Goal: Information Seeking & Learning: Learn about a topic

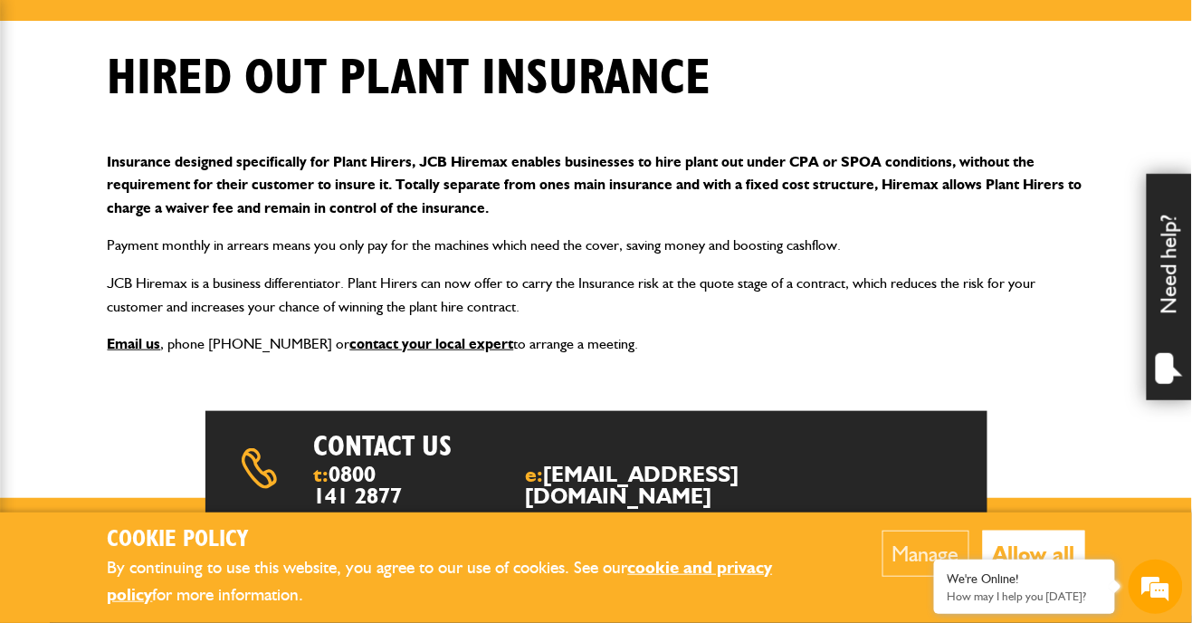
scroll to position [282, 0]
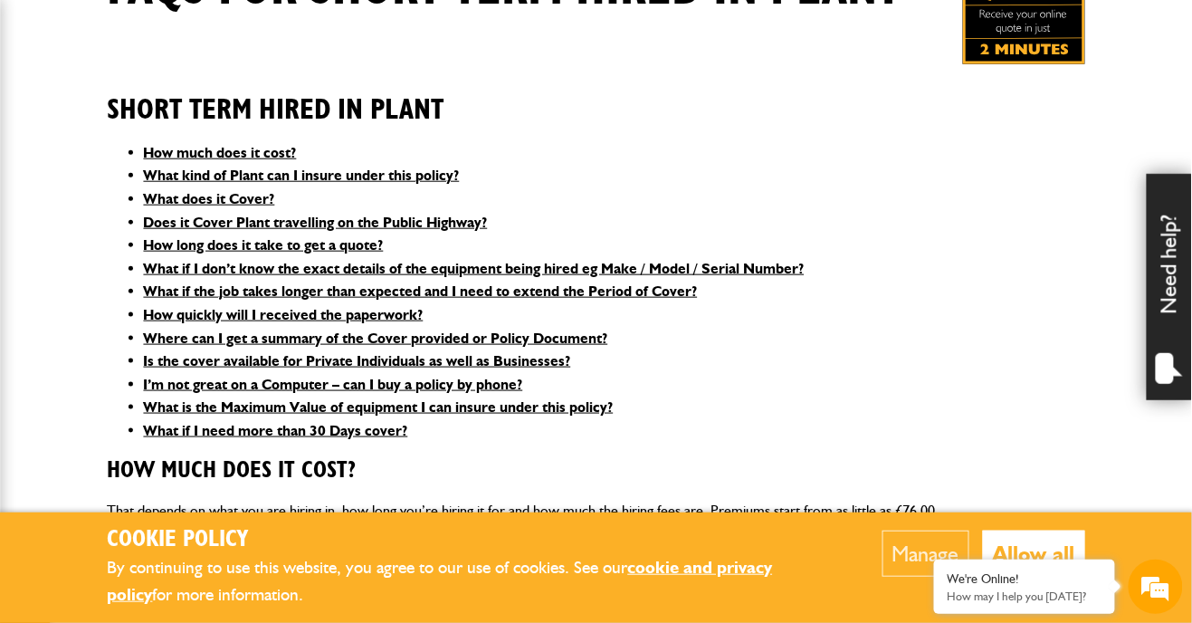
scroll to position [389, 0]
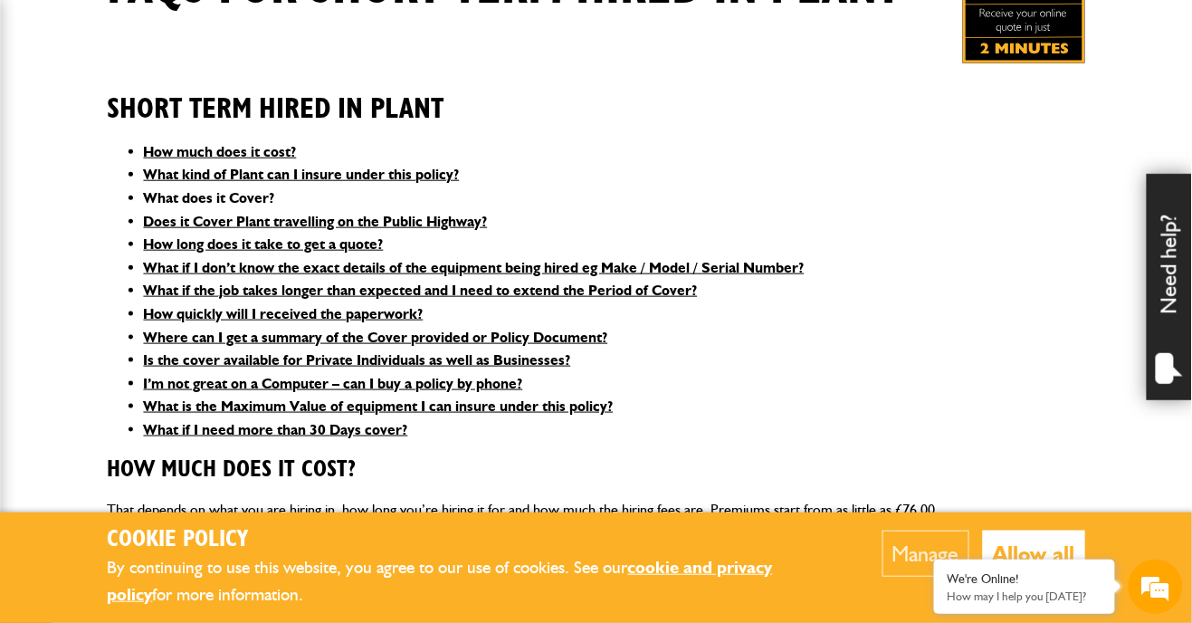
click at [275, 192] on link "What does it Cover?" at bounding box center [209, 197] width 131 height 17
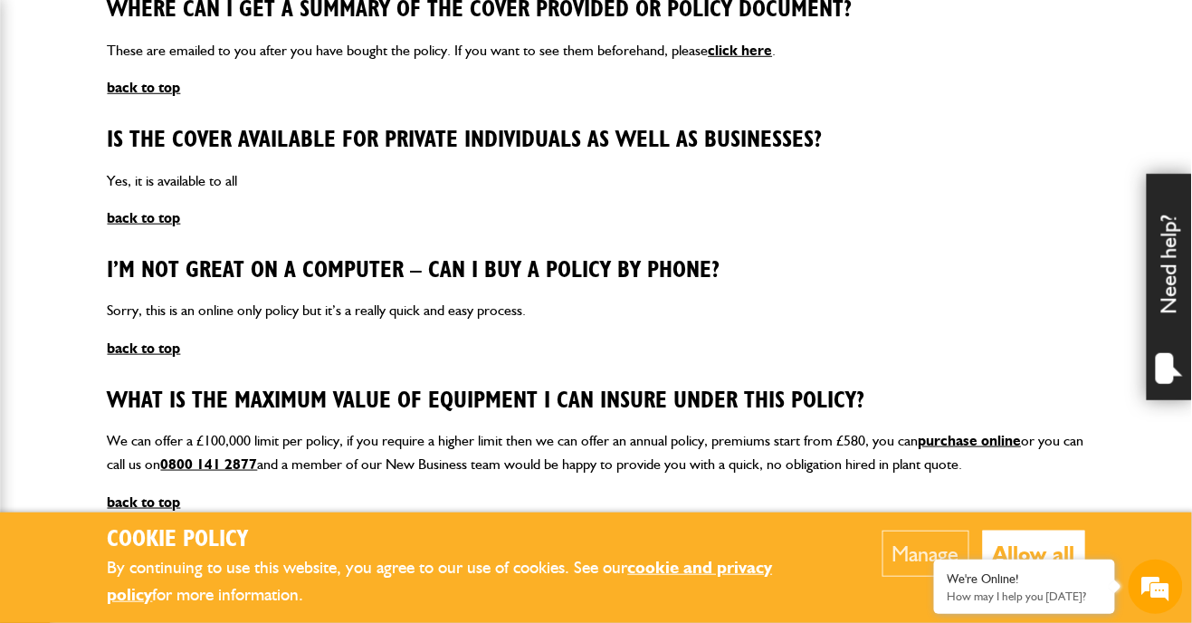
scroll to position [2189, 0]
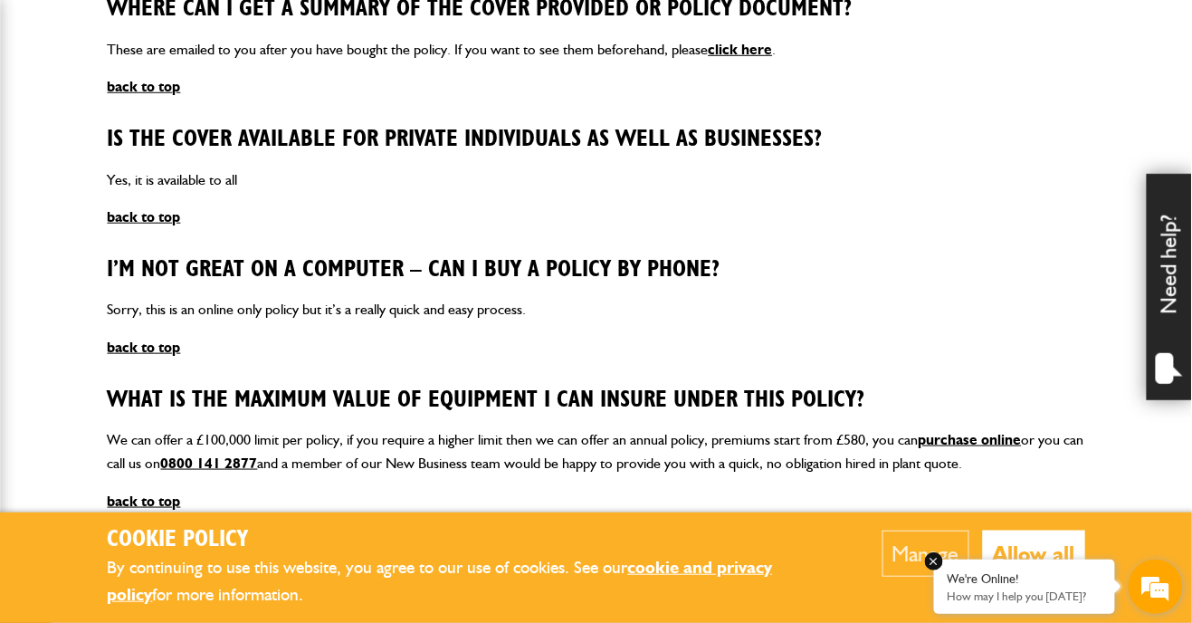
click at [1077, 603] on p "How may I help you [DATE]?" at bounding box center [1025, 596] width 154 height 14
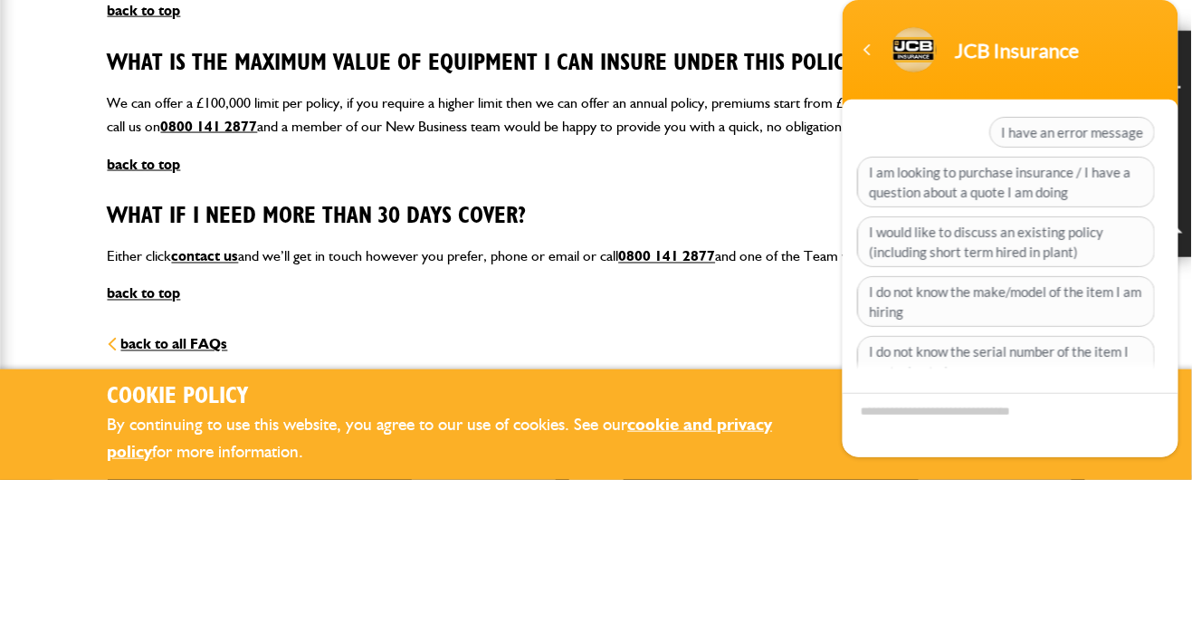
scroll to position [2382, 0]
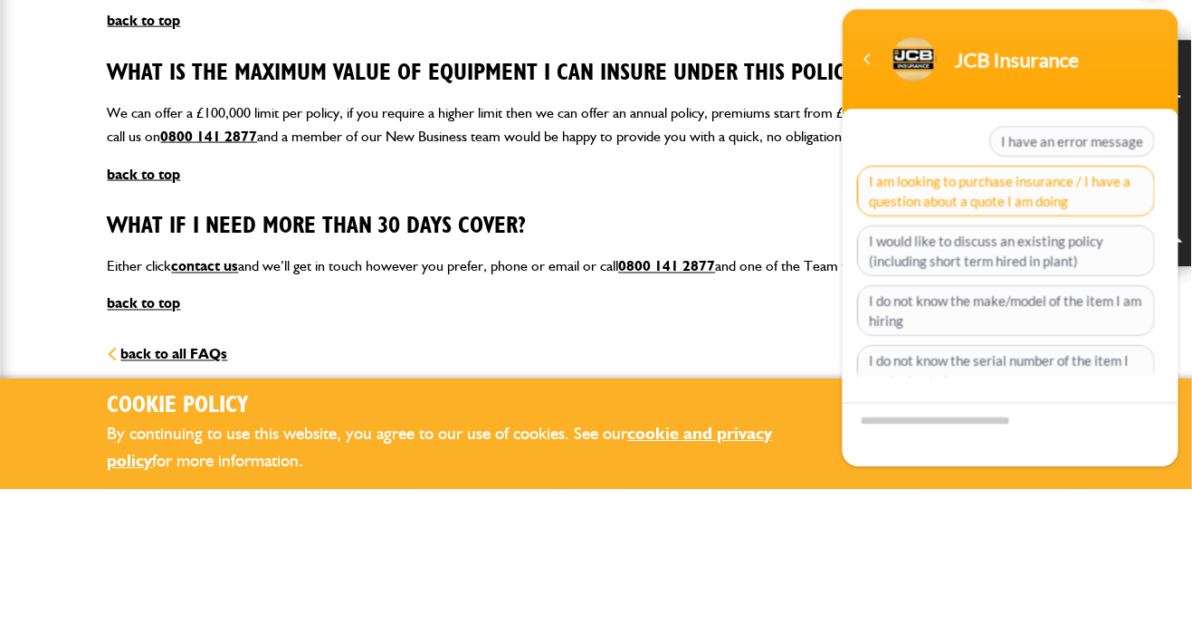
click at [960, 189] on span "I am looking to purchase insurance / I have a question about a quote I am doing" at bounding box center [1006, 192] width 298 height 51
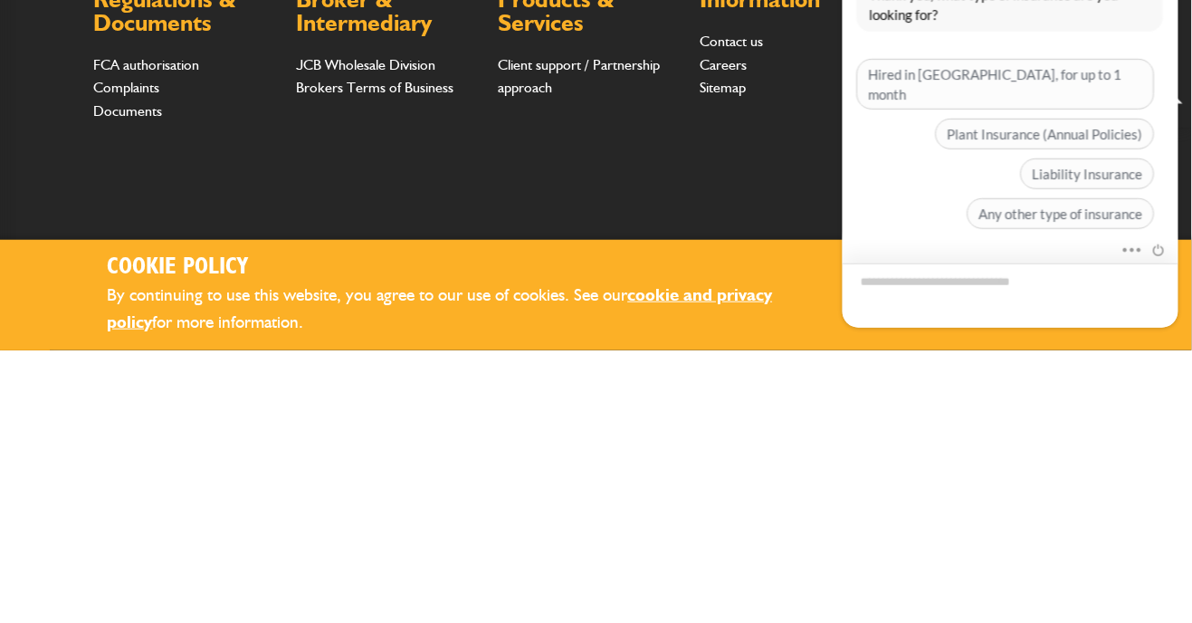
scroll to position [2896, 0]
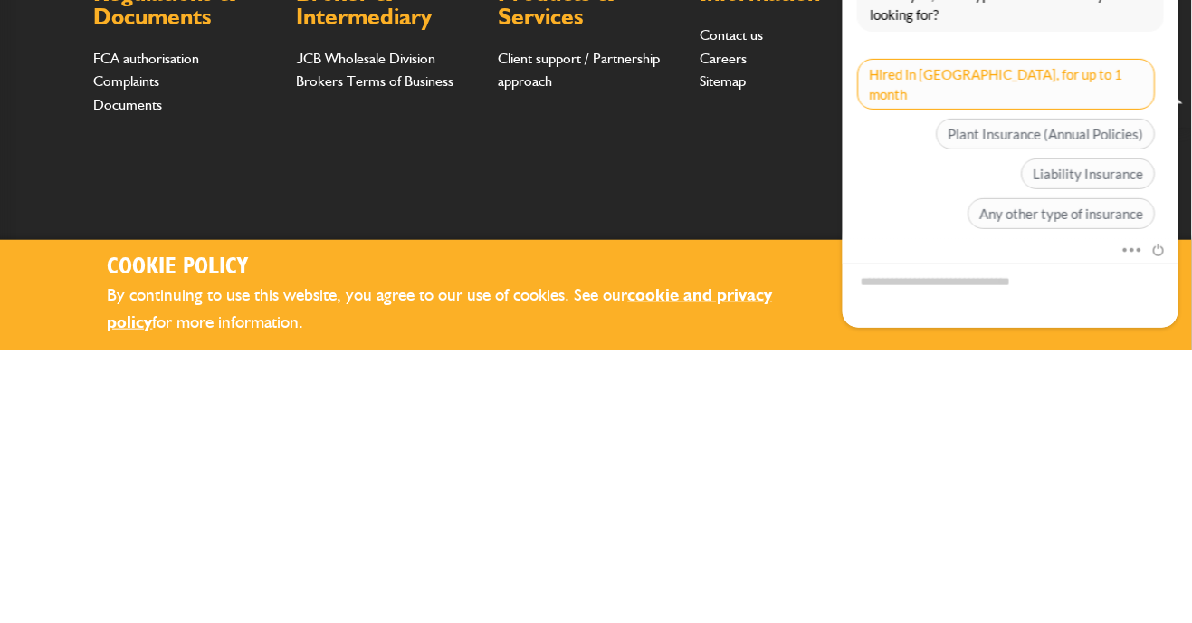
click at [1058, 76] on span "Hired in [GEOGRAPHIC_DATA], for up to 1 month" at bounding box center [1006, 85] width 298 height 51
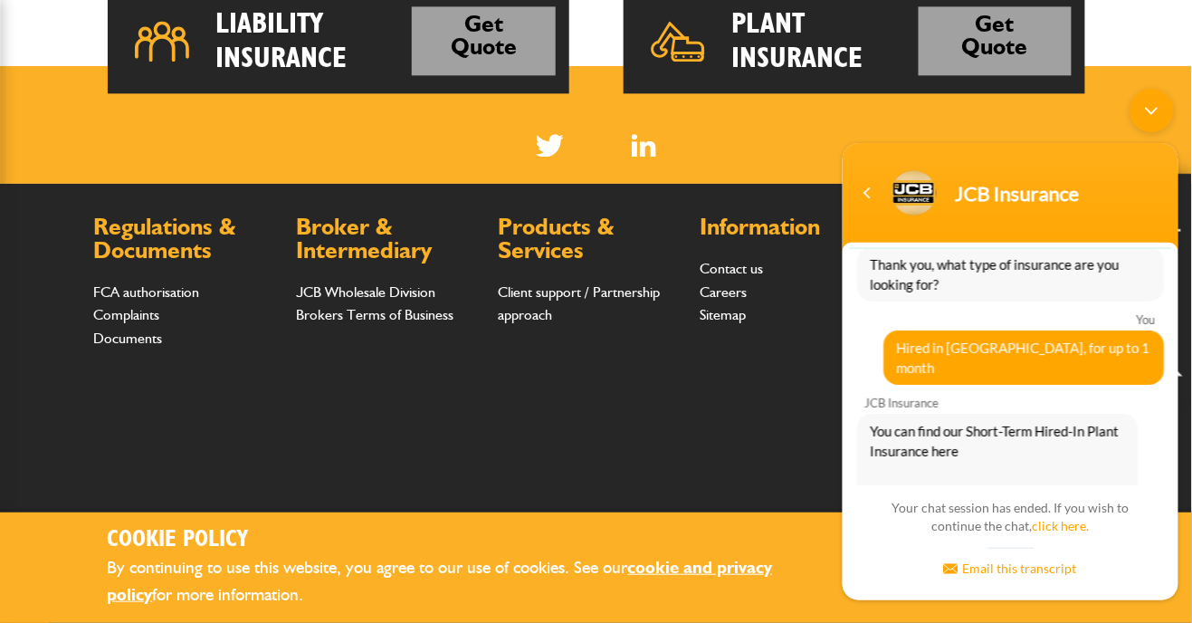
scroll to position [443, 0]
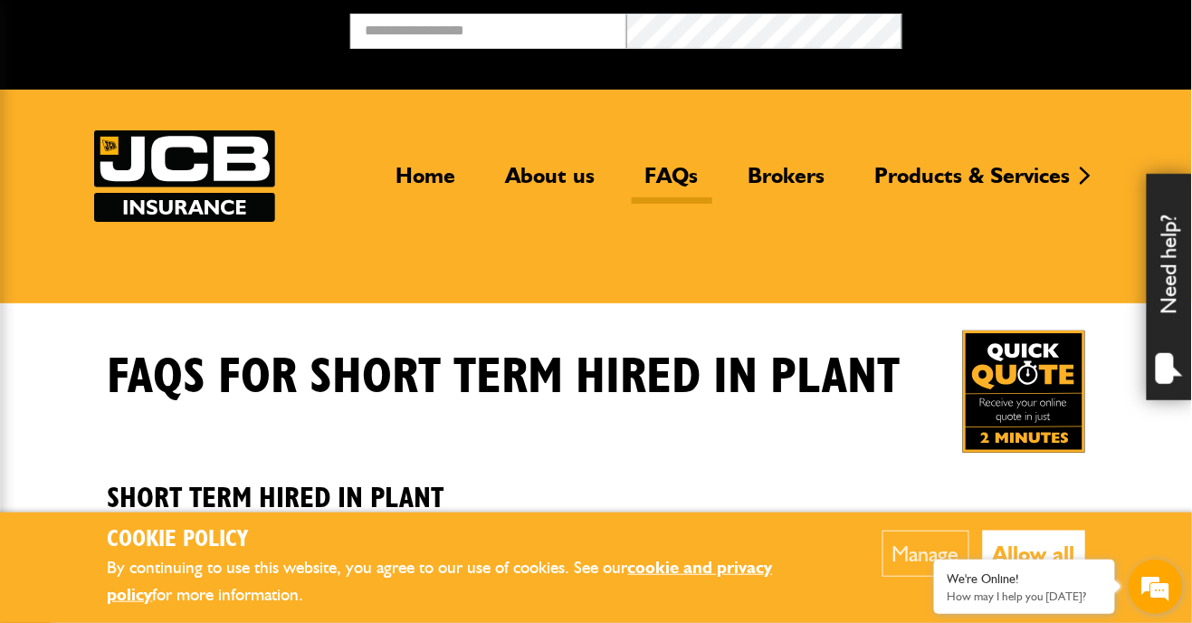
click at [1157, 589] on em at bounding box center [1156, 586] width 49 height 49
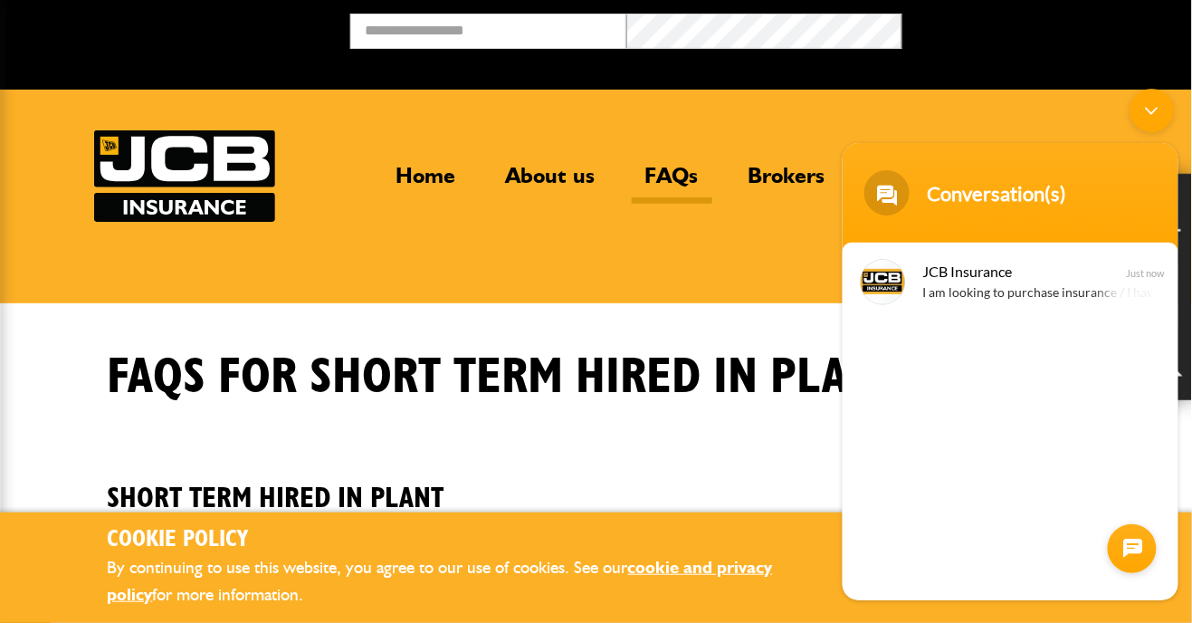
click at [1139, 558] on div at bounding box center [1131, 548] width 49 height 49
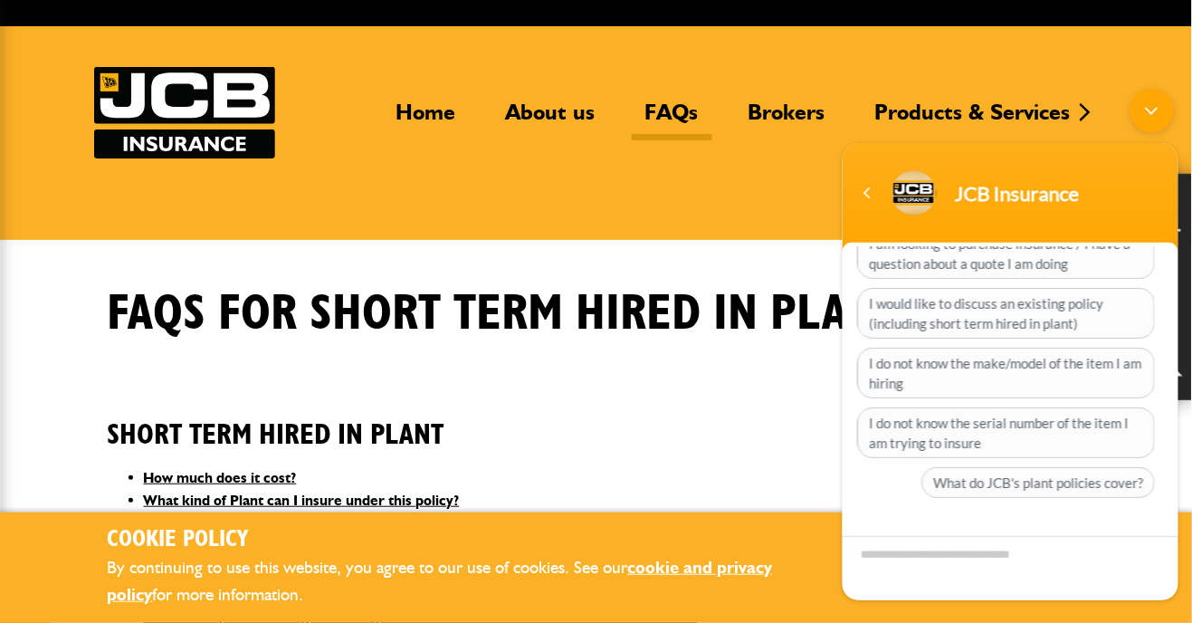
scroll to position [58, 0]
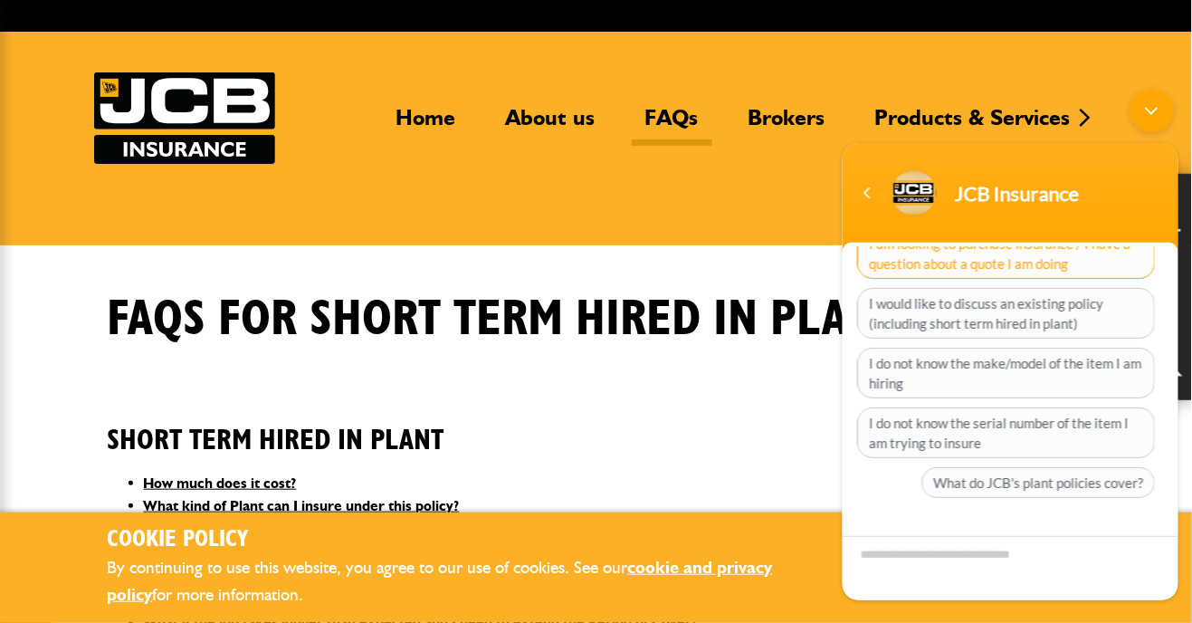
click at [1063, 263] on span "I am looking to purchase insurance / I have a question about a quote I am doing" at bounding box center [1006, 253] width 298 height 51
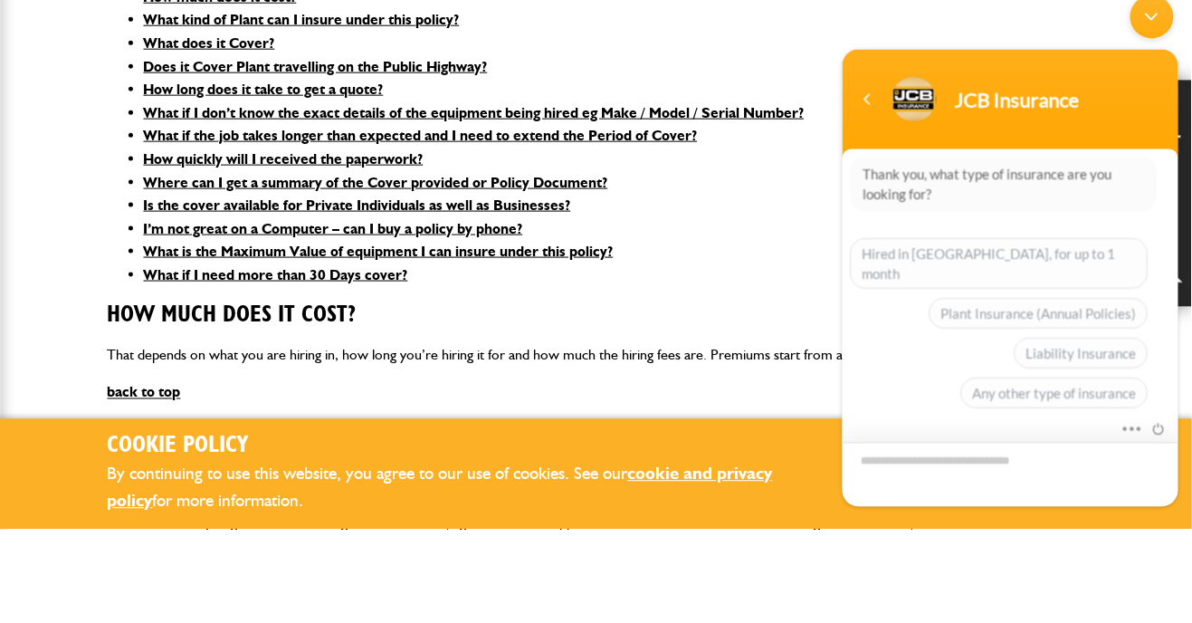
scroll to position [571, 0]
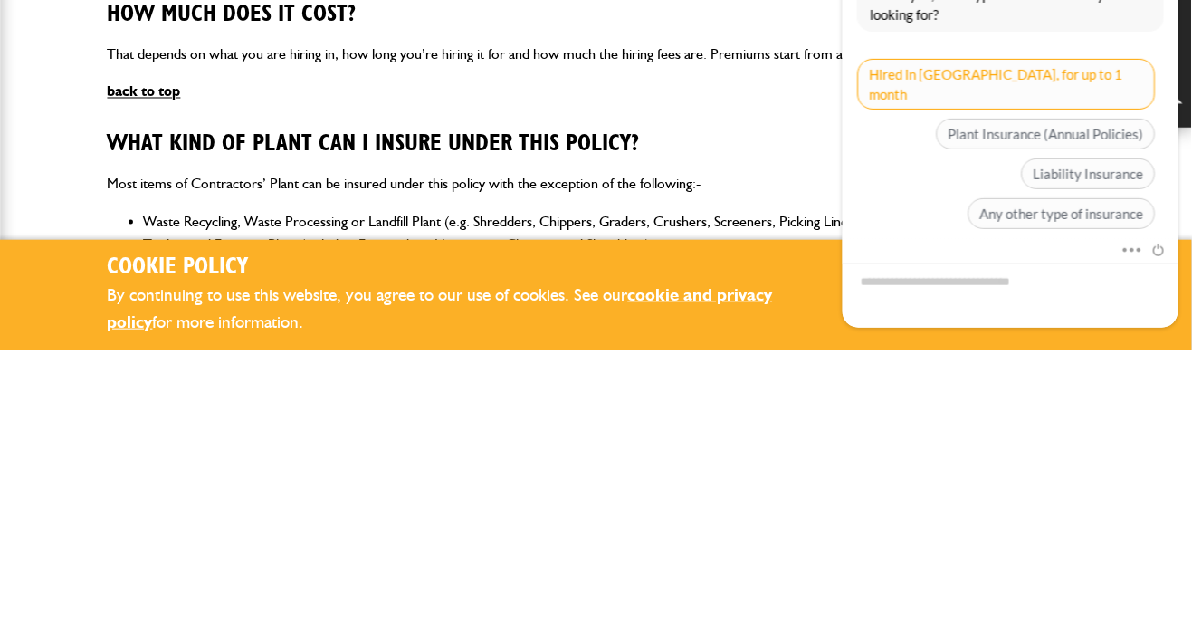
click at [1046, 72] on span "Hired in [GEOGRAPHIC_DATA], for up to 1 month" at bounding box center [1006, 85] width 298 height 51
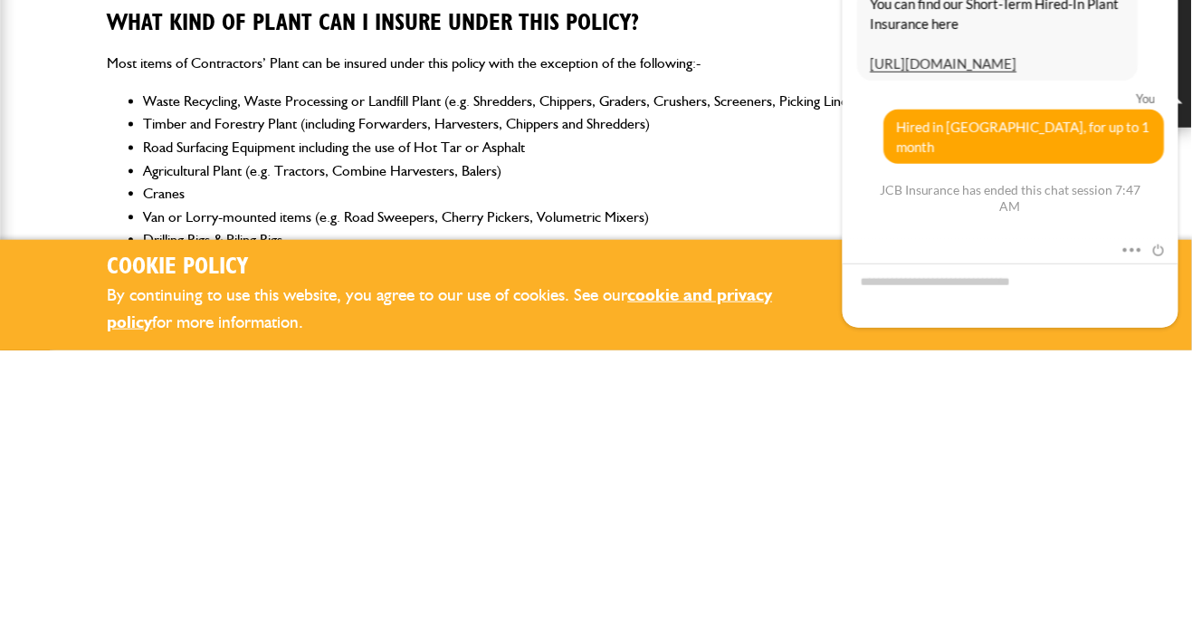
scroll to position [693, 0]
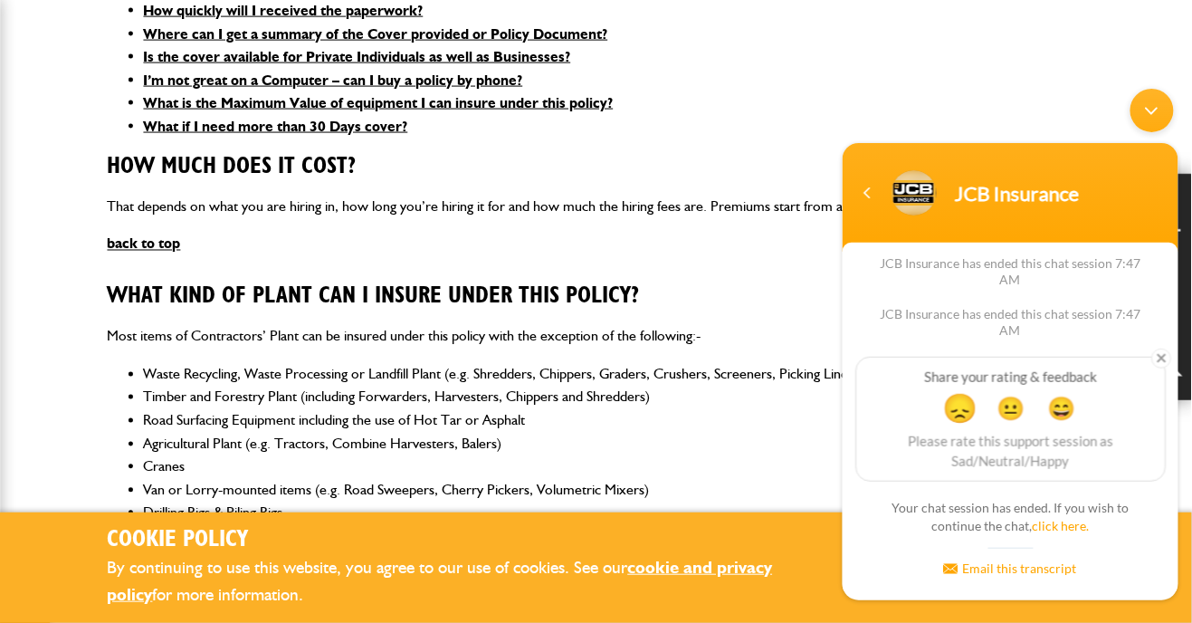
click at [970, 414] on span "😞" at bounding box center [959, 407] width 35 height 35
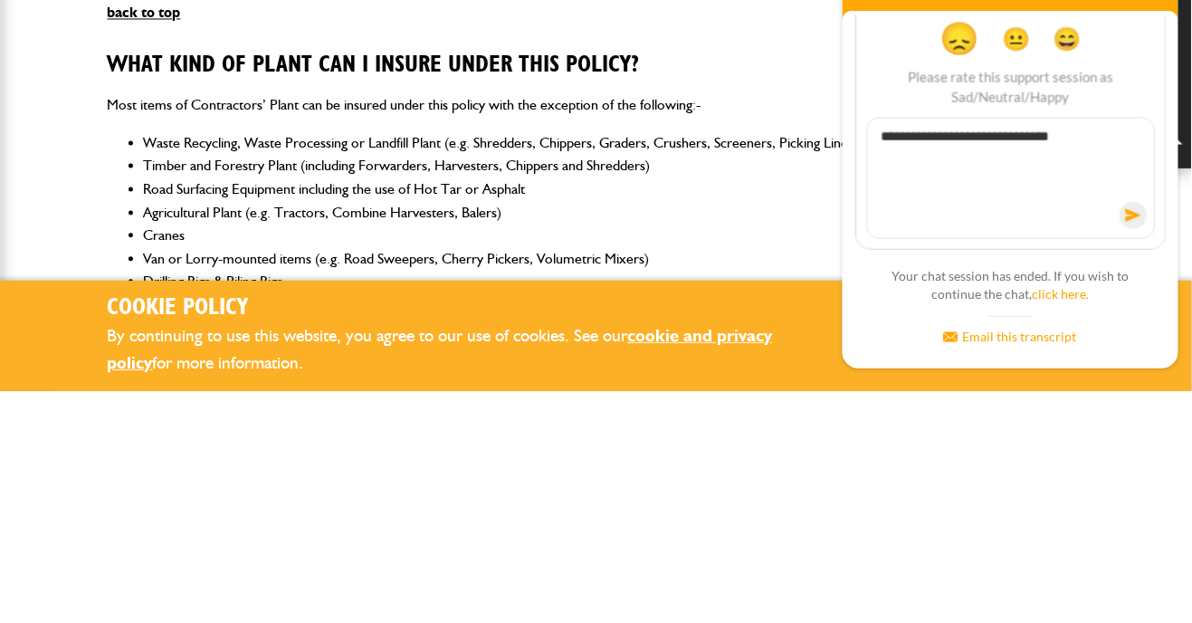
type textarea "**********"
click at [1132, 221] on span at bounding box center [1132, 216] width 27 height 27
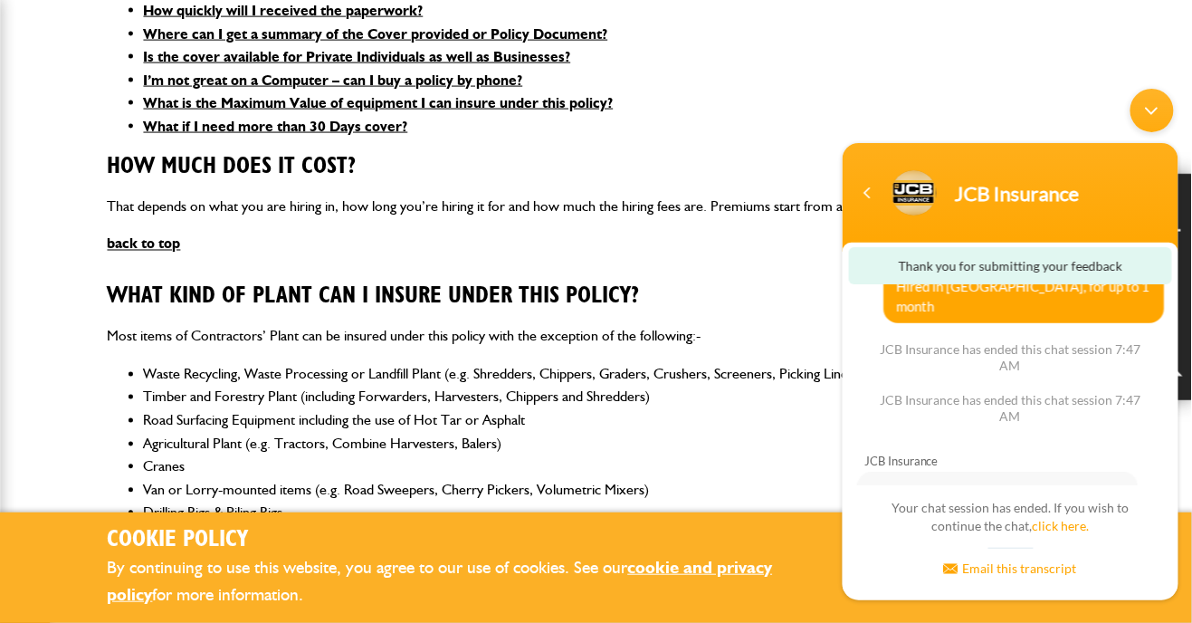
scroll to position [483, 0]
